Goal: Task Accomplishment & Management: Complete application form

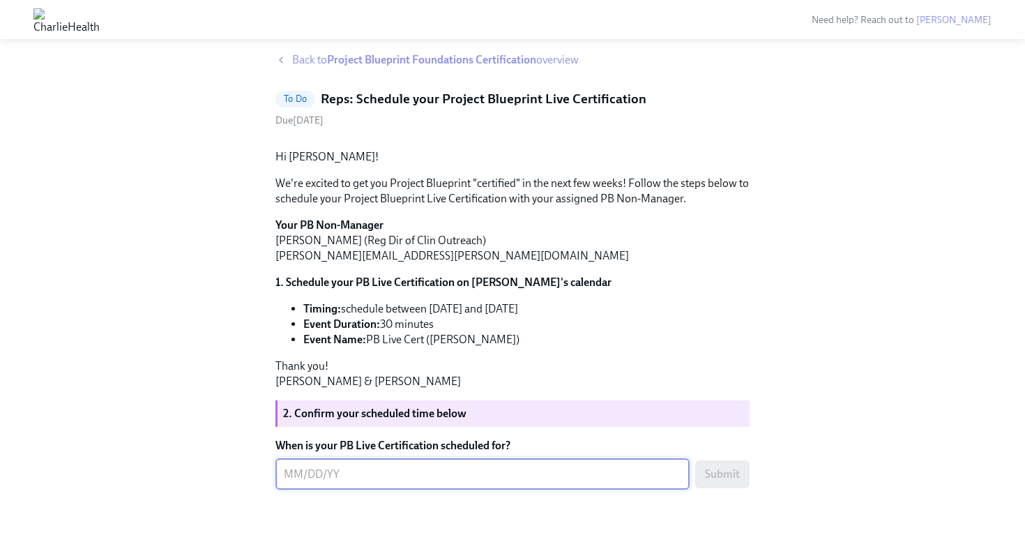
scroll to position [105, 0]
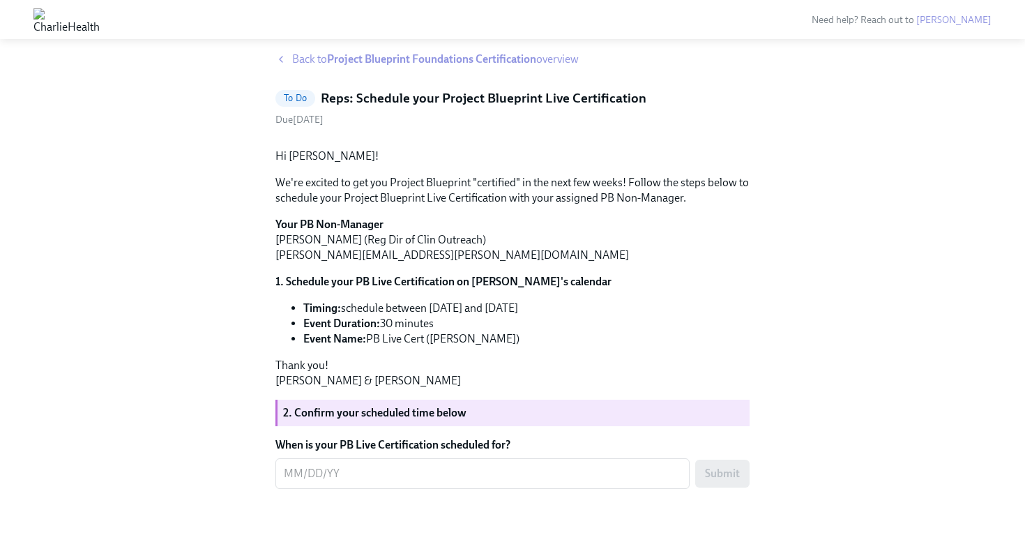
click at [551, 464] on div "Hi [PERSON_NAME]! We're excited to get you Project Blueprint "certified" in the…" at bounding box center [512, 313] width 474 height 352
click at [536, 489] on div "x ​" at bounding box center [482, 473] width 414 height 31
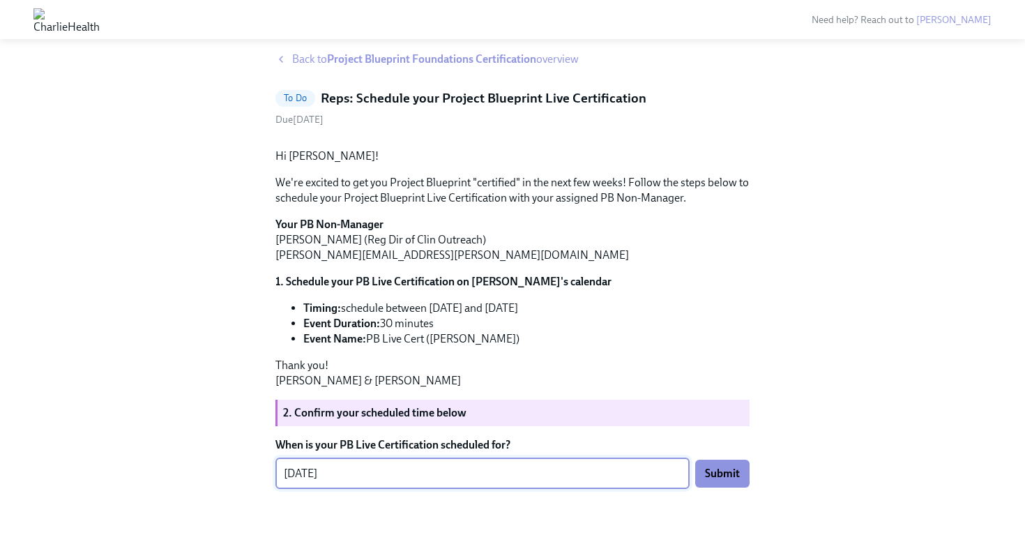
scroll to position [135, 0]
type textarea "[DATE]"
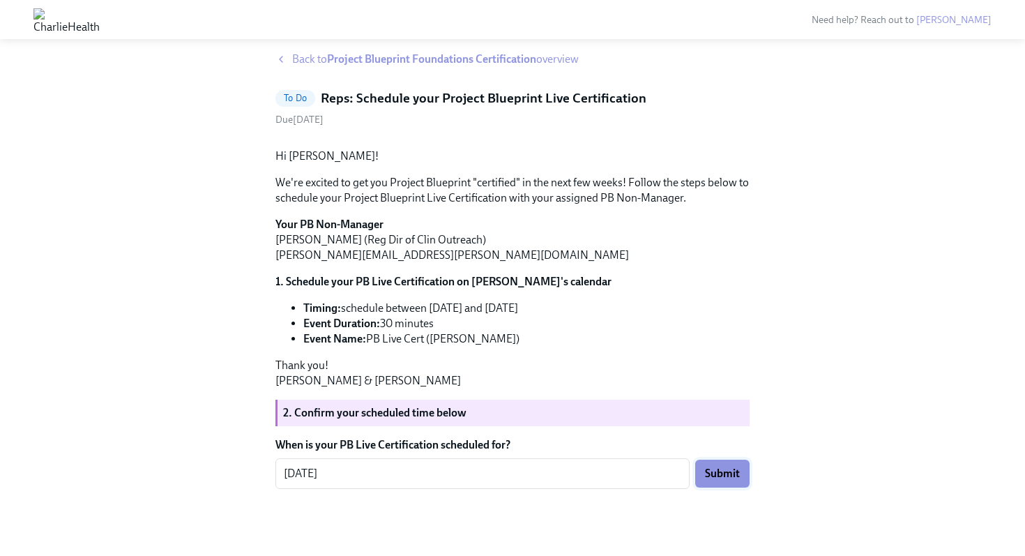
click at [714, 477] on span "Submit" at bounding box center [722, 474] width 35 height 14
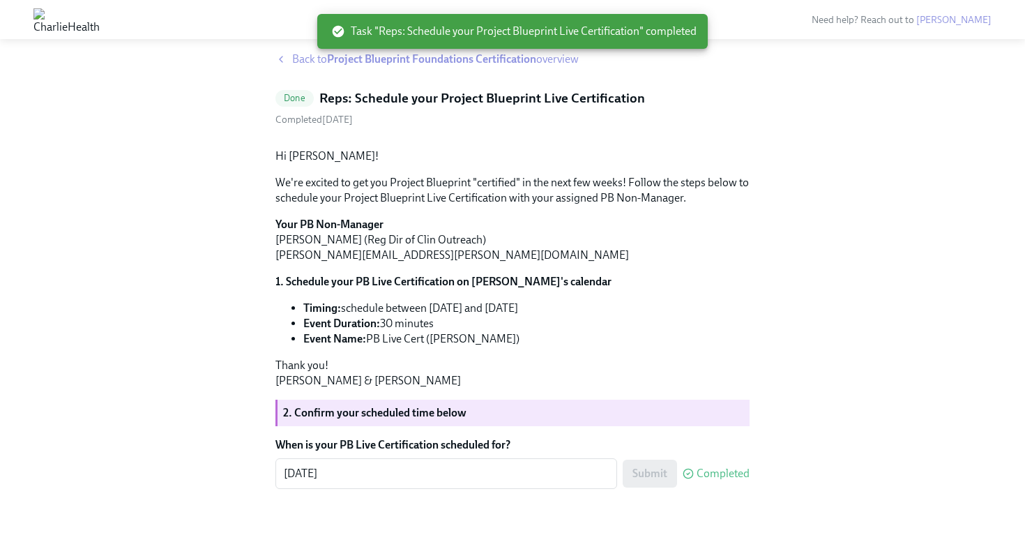
scroll to position [0, 0]
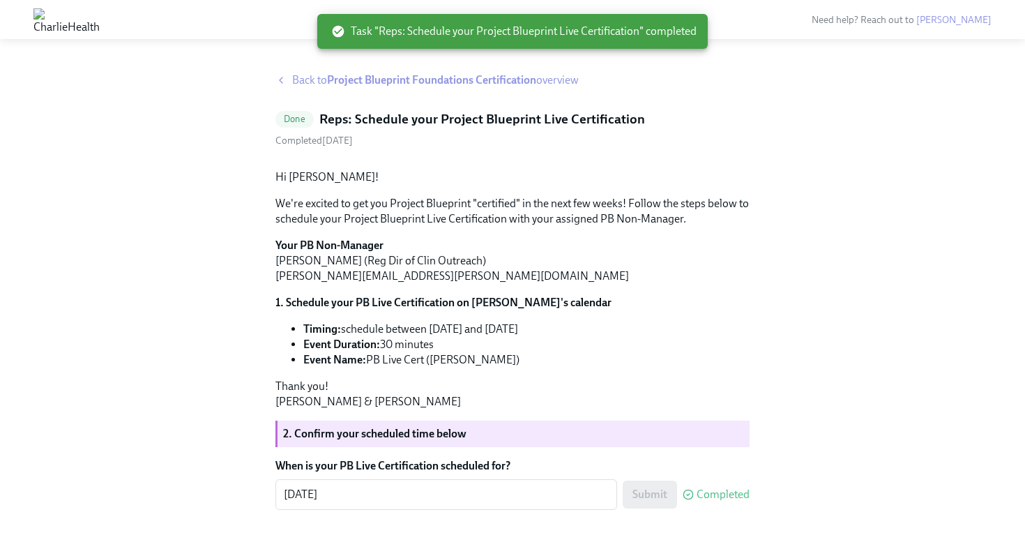
click at [504, 81] on strong "Project Blueprint Foundations Certification" at bounding box center [431, 79] width 209 height 13
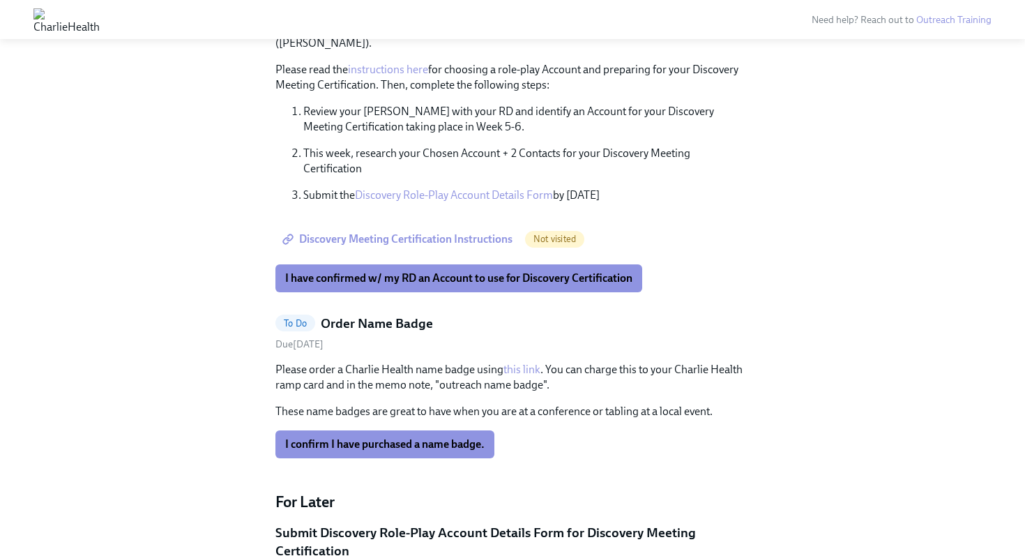
scroll to position [640, 0]
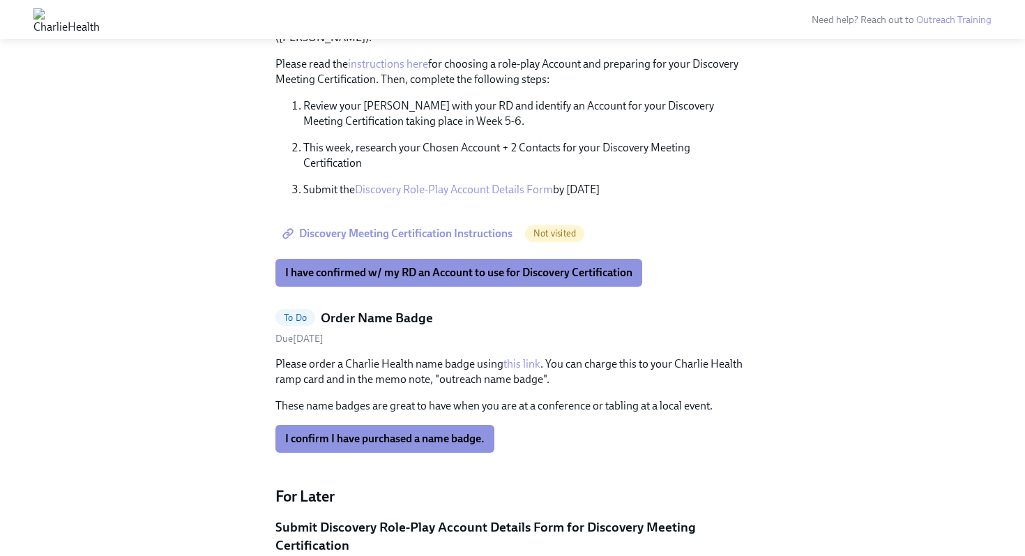
click at [432, 227] on span "Discovery Meeting Certification Instructions" at bounding box center [398, 234] width 227 height 14
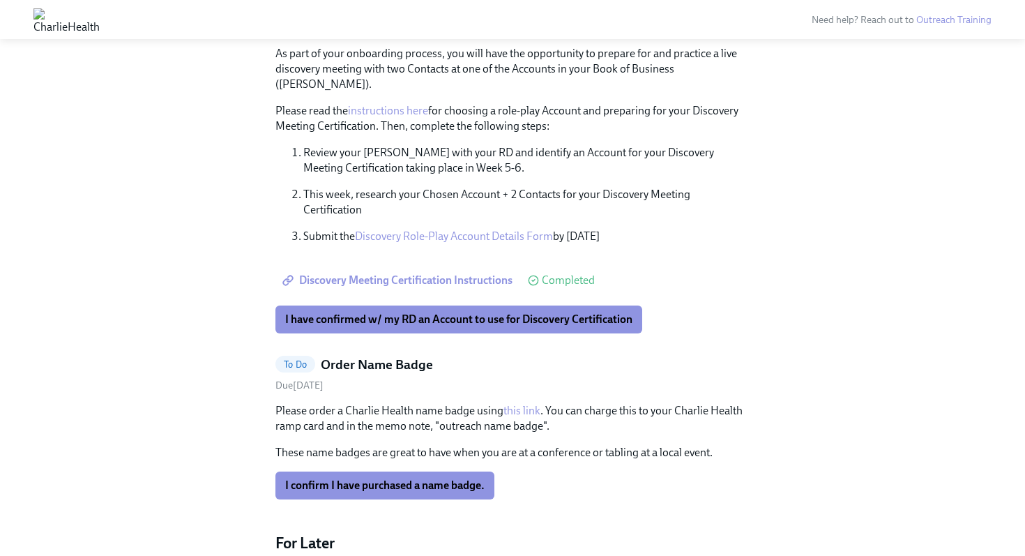
click at [487, 229] on link "Discovery Role-Play Account Details Form" at bounding box center [454, 235] width 198 height 13
